Goal: Task Accomplishment & Management: Use online tool/utility

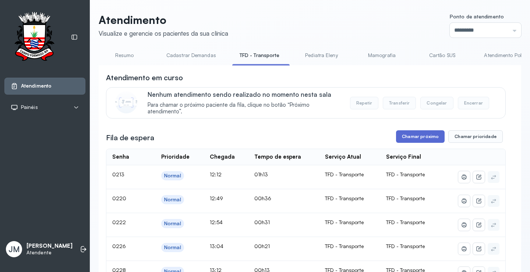
click at [411, 135] on button "Chamar próximo" at bounding box center [420, 136] width 49 height 13
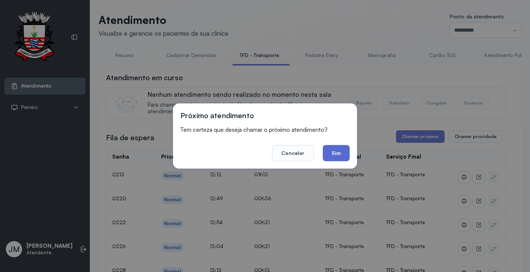
click at [333, 155] on button "Sim" at bounding box center [336, 153] width 27 height 16
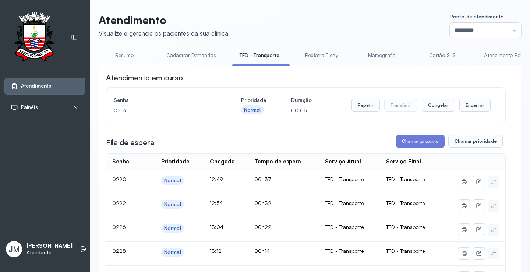
scroll to position [37, 0]
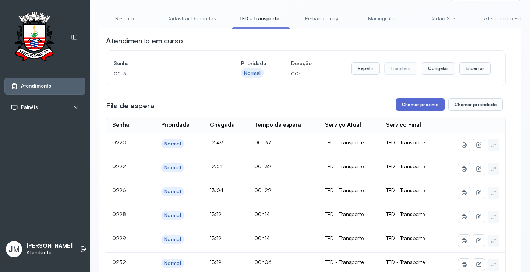
click at [417, 105] on button "Chamar próximo" at bounding box center [420, 104] width 49 height 13
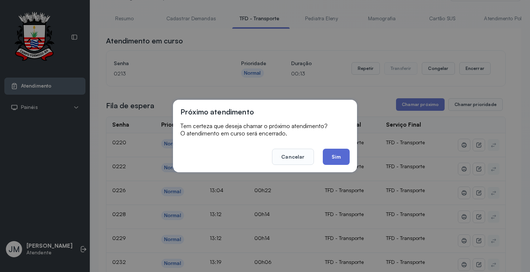
click at [327, 155] on button "Sim" at bounding box center [336, 157] width 27 height 16
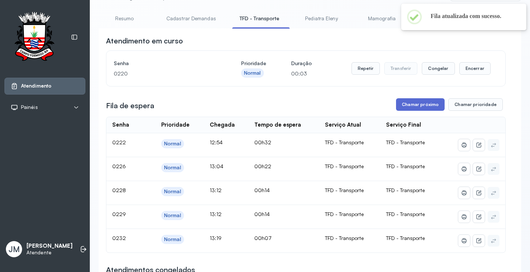
click at [422, 106] on button "Chamar próximo" at bounding box center [420, 104] width 49 height 13
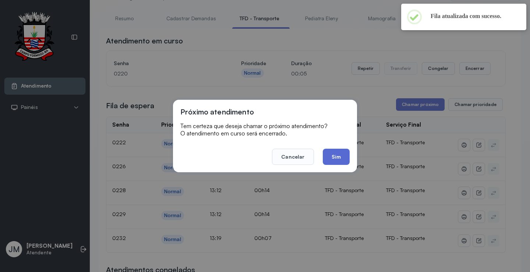
click at [332, 156] on button "Sim" at bounding box center [336, 157] width 27 height 16
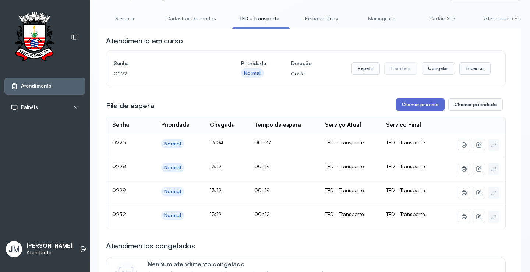
click at [411, 109] on button "Chamar próximo" at bounding box center [420, 104] width 49 height 13
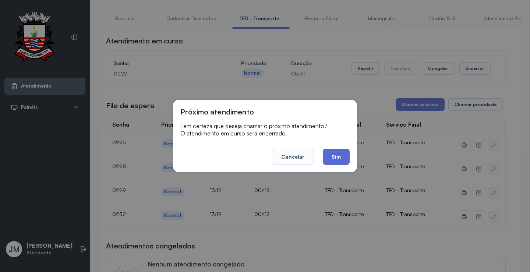
click at [328, 156] on button "Sim" at bounding box center [336, 157] width 27 height 16
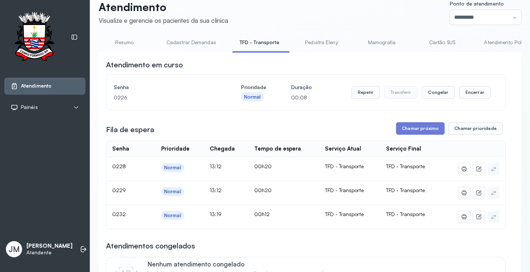
scroll to position [0, 0]
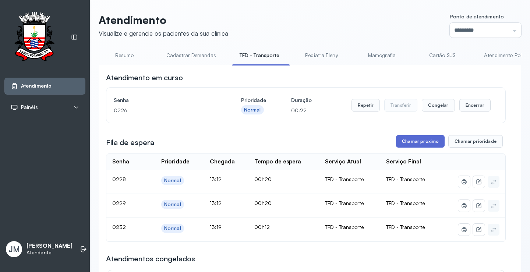
click at [400, 140] on button "Chamar próximo" at bounding box center [420, 141] width 49 height 13
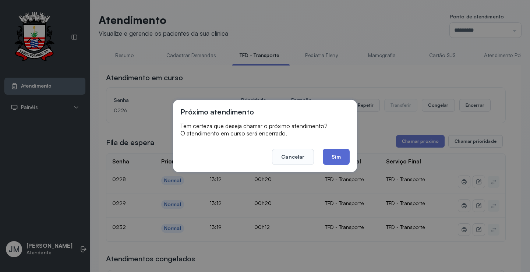
click at [324, 152] on button "Sim" at bounding box center [336, 157] width 27 height 16
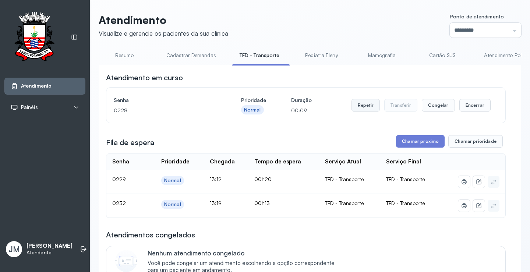
click at [363, 111] on button "Repetir" at bounding box center [366, 105] width 28 height 13
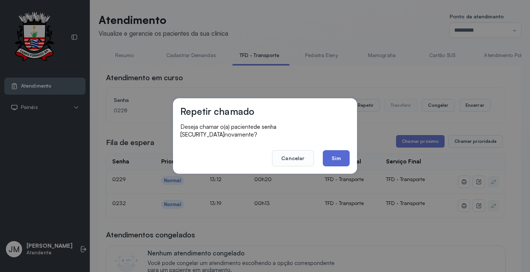
click at [327, 154] on button "Sim" at bounding box center [336, 158] width 27 height 16
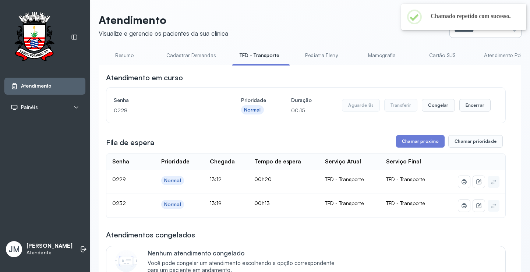
click at [503, 32] on input "*********" at bounding box center [485, 30] width 71 height 15
click at [75, 249] on li at bounding box center [83, 249] width 16 height 16
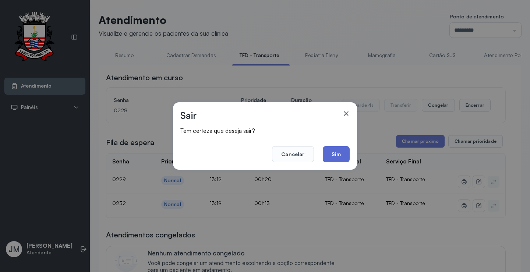
click at [340, 150] on button "Sim" at bounding box center [336, 154] width 27 height 16
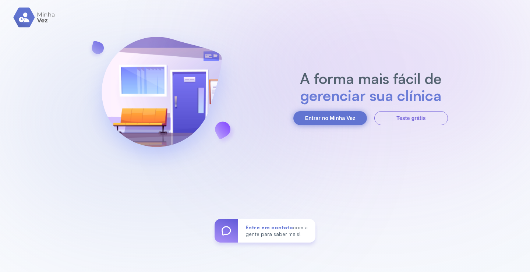
click at [326, 122] on button "Entrar no Minha Vez" at bounding box center [330, 118] width 74 height 14
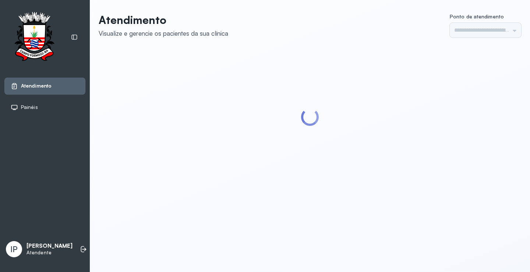
type input "*********"
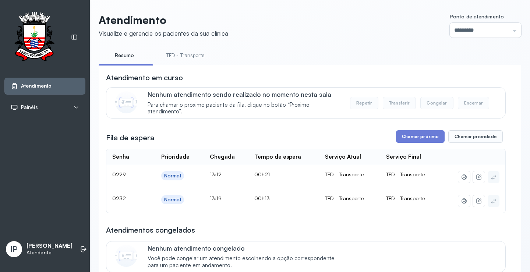
click at [194, 53] on link "TFD - Transporte" at bounding box center [185, 55] width 53 height 12
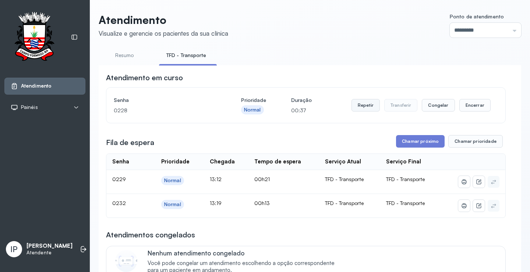
click at [367, 105] on button "Repetir" at bounding box center [366, 105] width 28 height 13
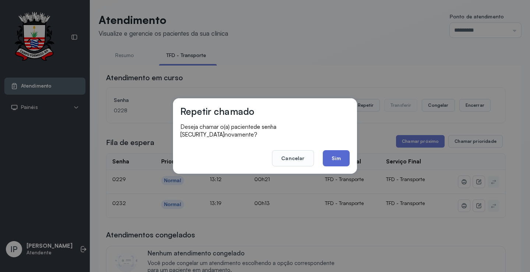
click at [344, 151] on button "Sim" at bounding box center [336, 158] width 27 height 16
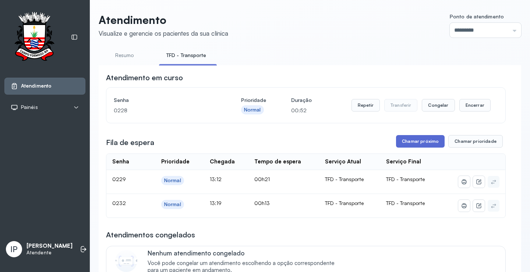
click at [418, 142] on button "Chamar próximo" at bounding box center [420, 141] width 49 height 13
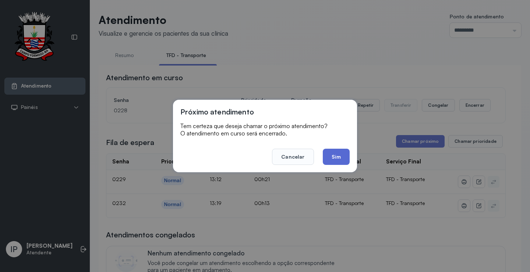
click at [335, 155] on button "Sim" at bounding box center [336, 157] width 27 height 16
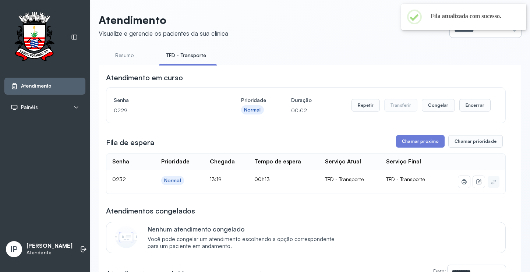
click at [500, 32] on input "*********" at bounding box center [485, 30] width 71 height 15
click at [372, 107] on button "Repetir" at bounding box center [366, 105] width 28 height 13
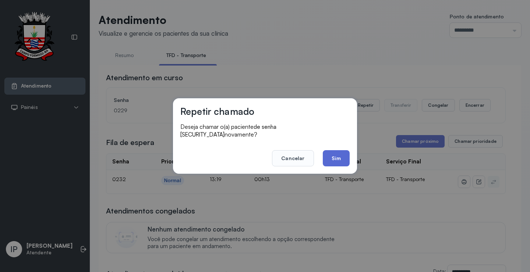
click at [337, 152] on button "Sim" at bounding box center [336, 158] width 27 height 16
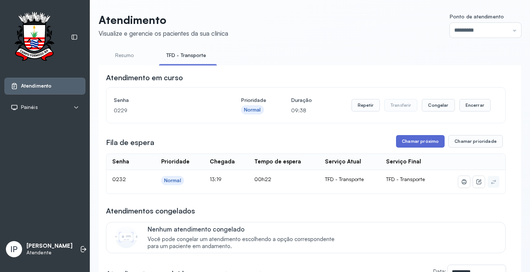
click at [405, 142] on button "Chamar próximo" at bounding box center [420, 141] width 49 height 13
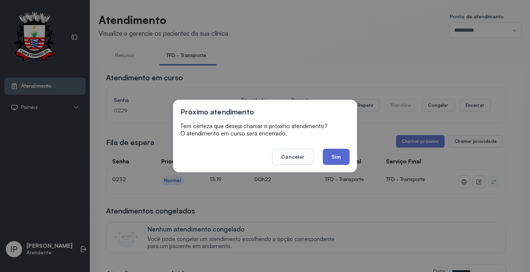
click at [332, 160] on button "Sim" at bounding box center [336, 157] width 27 height 16
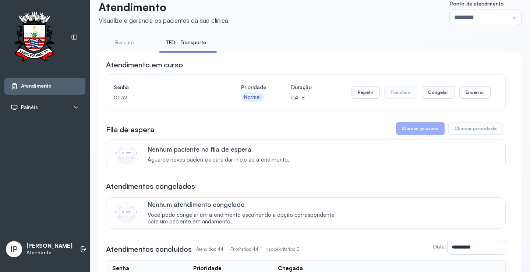
scroll to position [0, 0]
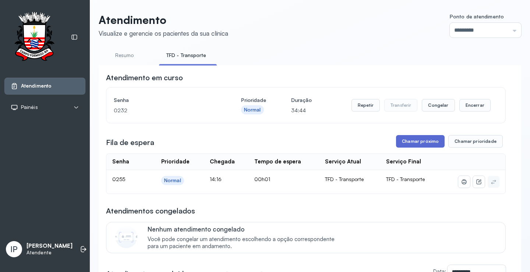
click at [415, 140] on button "Chamar próximo" at bounding box center [420, 141] width 49 height 13
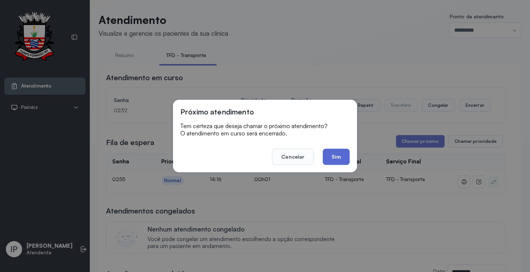
click at [336, 160] on button "Sim" at bounding box center [336, 157] width 27 height 16
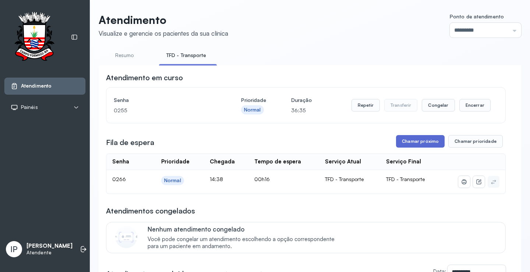
click at [412, 137] on button "Chamar próximo" at bounding box center [420, 141] width 49 height 13
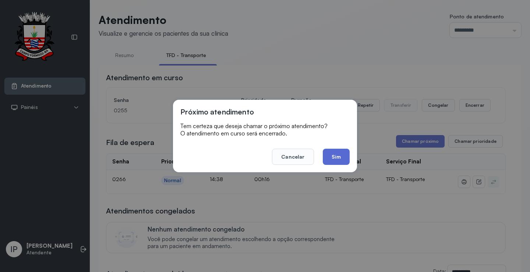
click at [333, 159] on button "Sim" at bounding box center [336, 157] width 27 height 16
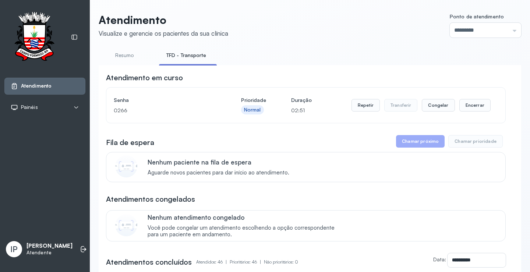
click at [363, 99] on div "Repetir Transferir Congelar Encerrar" at bounding box center [421, 105] width 139 height 21
click at [362, 107] on button "Repetir" at bounding box center [366, 105] width 28 height 13
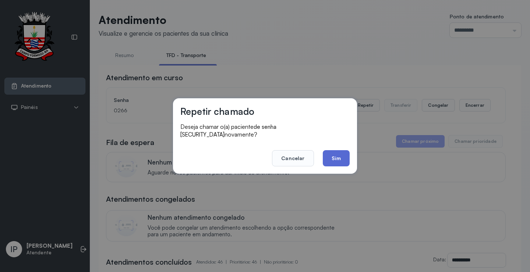
click at [335, 157] on button "Sim" at bounding box center [336, 158] width 27 height 16
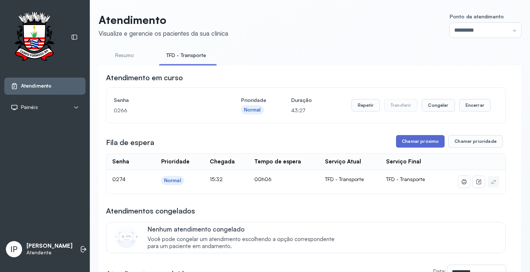
click at [410, 144] on button "Chamar próximo" at bounding box center [420, 141] width 49 height 13
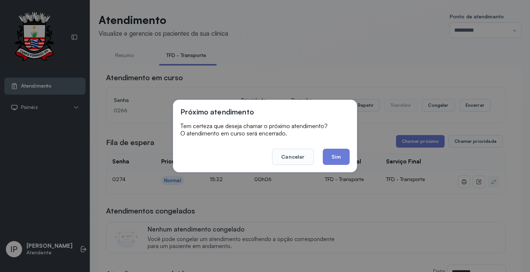
click at [318, 154] on footer "Cancelar Sim" at bounding box center [264, 151] width 169 height 27
click at [332, 152] on button "Sim" at bounding box center [336, 157] width 27 height 16
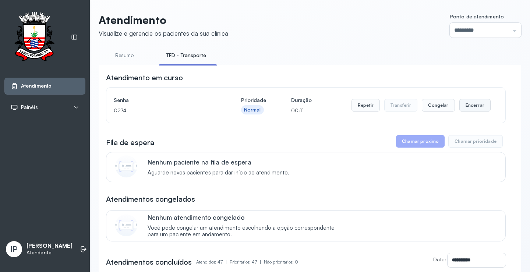
click at [459, 106] on button "Encerrar" at bounding box center [474, 105] width 31 height 13
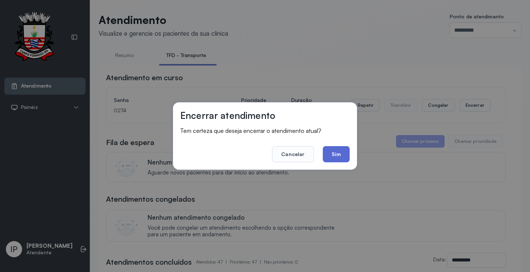
click at [328, 153] on button "Sim" at bounding box center [336, 154] width 27 height 16
